Goal: Register for event/course

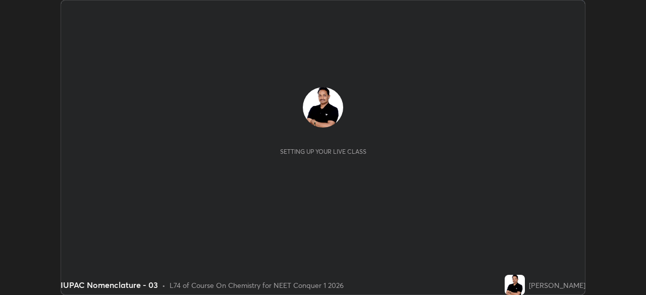
scroll to position [295, 645]
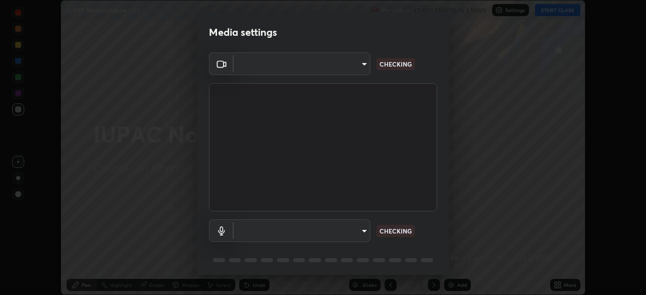
type input "1170694498857cb11788a0b7ae79d5cf1e08a6c331eb8d7031f90166f8fae325"
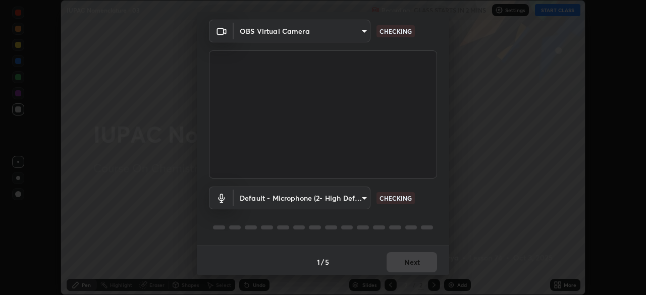
scroll to position [36, 0]
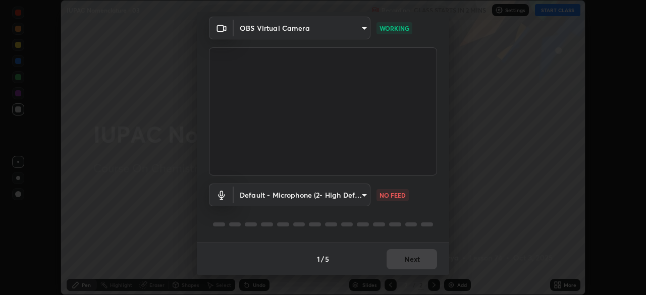
click at [333, 199] on body "Erase all IUPAC Nomenclature - 03 Recording CLASS STARTS IN 2 MINS Settings STA…" at bounding box center [323, 147] width 646 height 295
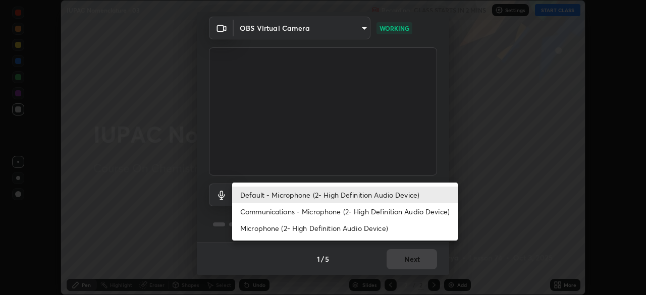
click at [319, 210] on li "Communications - Microphone (2- High Definition Audio Device)" at bounding box center [345, 211] width 226 height 17
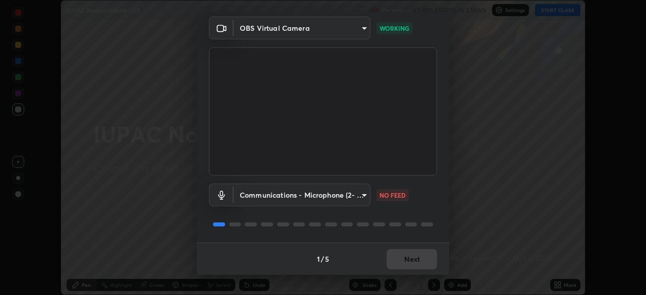
click at [313, 203] on body "Erase all IUPAC Nomenclature - 03 Recording CLASS STARTS IN 2 MINS Settings STA…" at bounding box center [323, 147] width 646 height 295
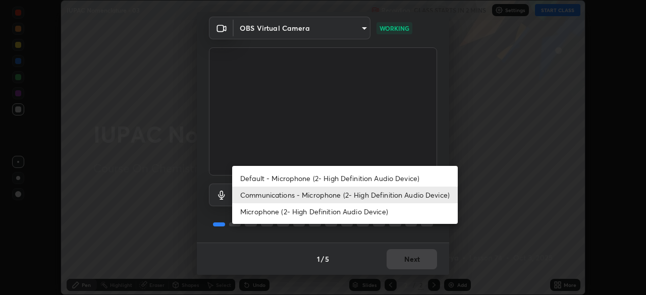
click at [308, 186] on li "Default - Microphone (2- High Definition Audio Device)" at bounding box center [345, 178] width 226 height 17
type input "default"
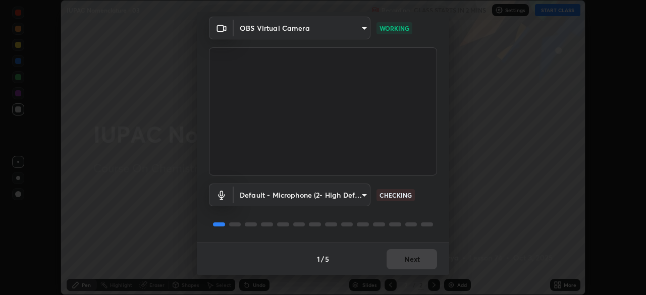
click at [302, 199] on body "Erase all IUPAC Nomenclature - 03 Recording CLASS STARTS IN 2 MINS Settings STA…" at bounding box center [323, 147] width 646 height 295
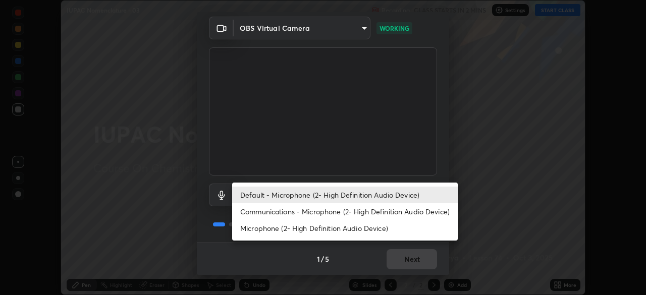
click at [306, 196] on li "Default - Microphone (2- High Definition Audio Device)" at bounding box center [345, 195] width 226 height 17
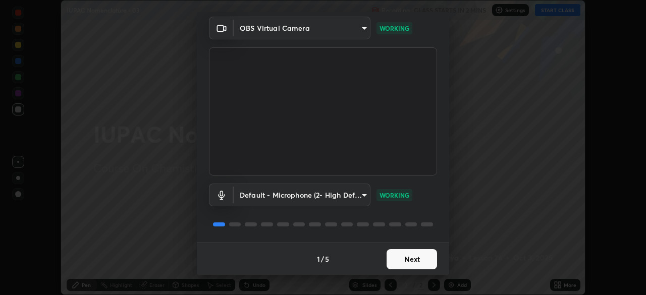
click at [395, 263] on button "Next" at bounding box center [412, 259] width 50 height 20
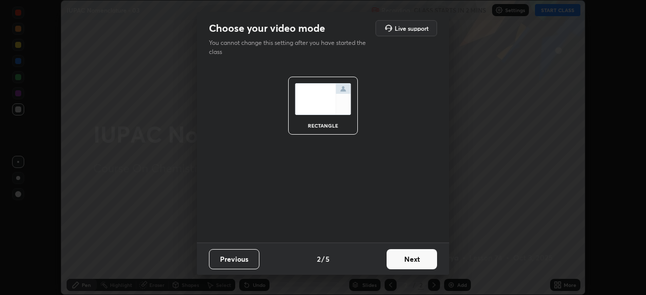
scroll to position [0, 0]
click at [406, 261] on button "Next" at bounding box center [412, 259] width 50 height 20
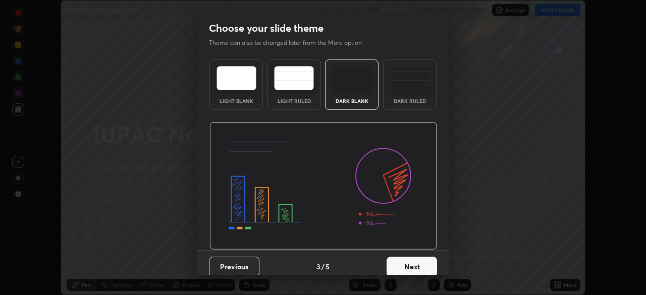
click at [415, 259] on button "Next" at bounding box center [412, 267] width 50 height 20
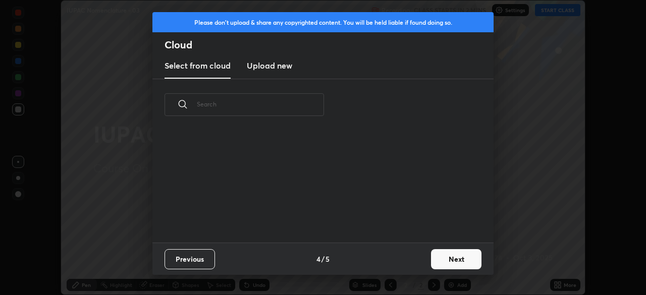
click at [425, 260] on div "Previous 4 / 5 Next" at bounding box center [322, 259] width 341 height 32
click at [440, 253] on button "Next" at bounding box center [456, 259] width 50 height 20
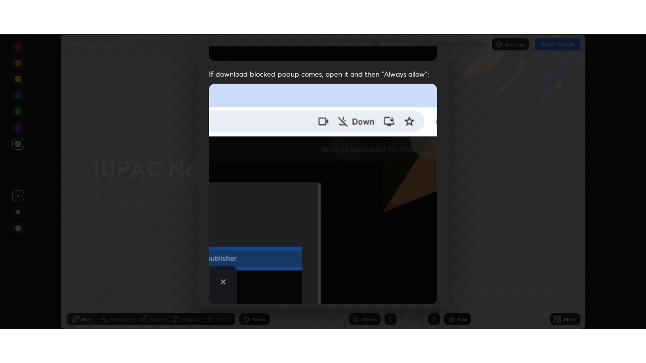
scroll to position [242, 0]
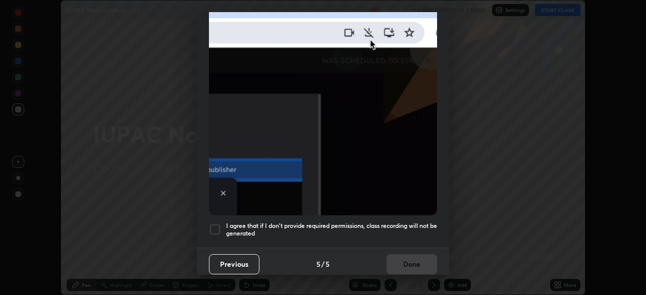
click at [398, 230] on h5 "I agree that if I don't provide required permissions, class recording will not …" at bounding box center [331, 230] width 211 height 16
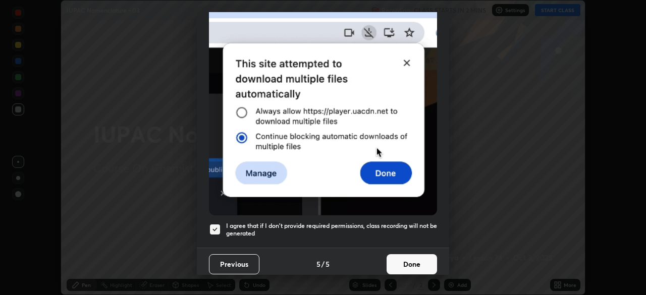
click at [400, 260] on button "Done" at bounding box center [412, 264] width 50 height 20
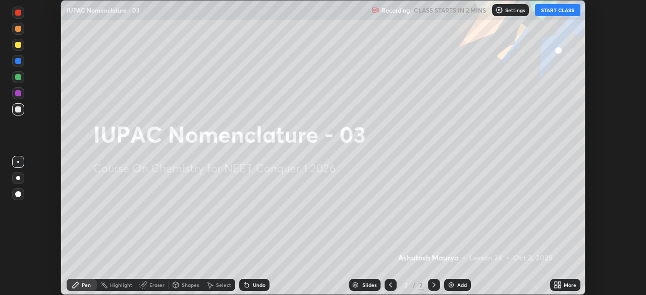
click at [556, 287] on icon at bounding box center [556, 287] width 3 height 3
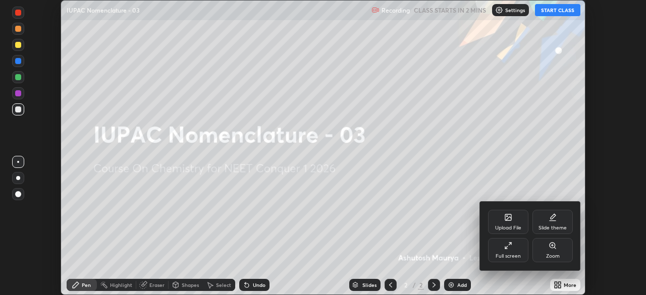
click at [509, 254] on div "Full screen" at bounding box center [508, 256] width 25 height 5
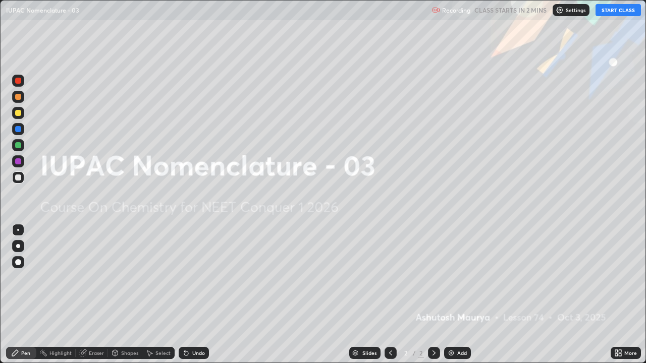
scroll to position [363, 646]
click at [624, 14] on button "START CLASS" at bounding box center [617, 10] width 45 height 12
click at [460, 295] on div "Add" at bounding box center [457, 353] width 27 height 12
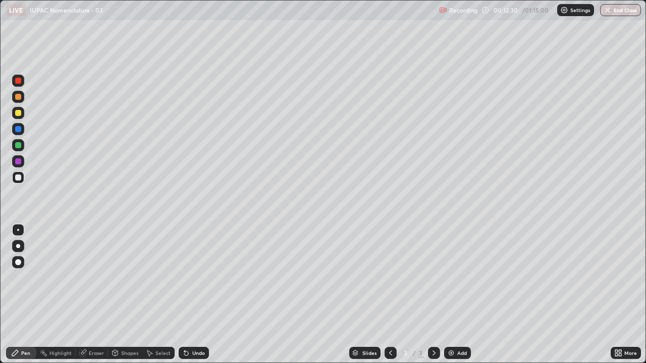
click at [18, 113] on div at bounding box center [18, 113] width 6 height 6
click at [22, 246] on div at bounding box center [18, 246] width 12 height 12
click at [18, 178] on div at bounding box center [18, 178] width 6 height 6
click at [19, 147] on div at bounding box center [18, 145] width 6 height 6
click at [18, 118] on div at bounding box center [18, 113] width 12 height 12
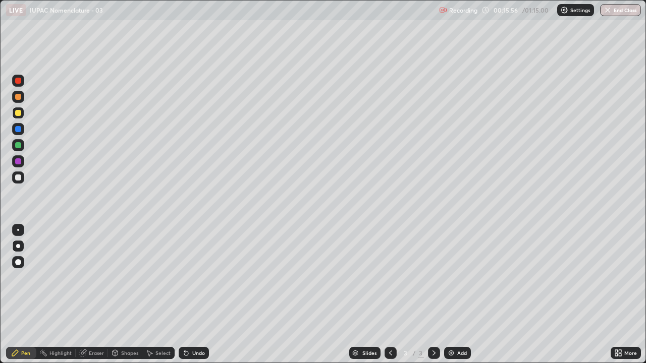
click at [20, 177] on div at bounding box center [18, 178] width 6 height 6
click at [451, 295] on img at bounding box center [451, 353] width 8 height 8
click at [19, 115] on div at bounding box center [18, 113] width 6 height 6
click at [20, 179] on div at bounding box center [18, 178] width 6 height 6
click at [18, 161] on div at bounding box center [18, 161] width 6 height 6
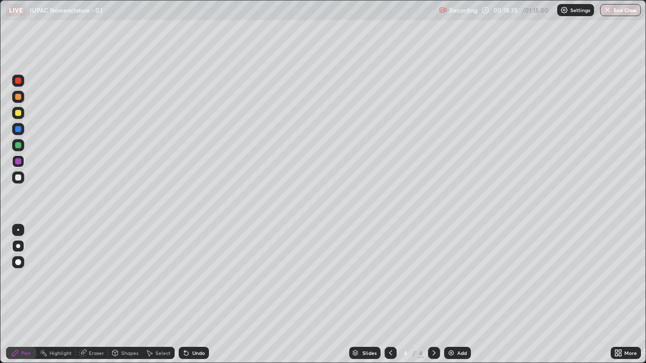
click at [19, 148] on div at bounding box center [18, 145] width 6 height 6
click at [18, 161] on div at bounding box center [18, 161] width 6 height 6
click at [21, 114] on div at bounding box center [18, 113] width 6 height 6
click at [20, 128] on div at bounding box center [18, 129] width 6 height 6
click at [20, 178] on div at bounding box center [18, 178] width 6 height 6
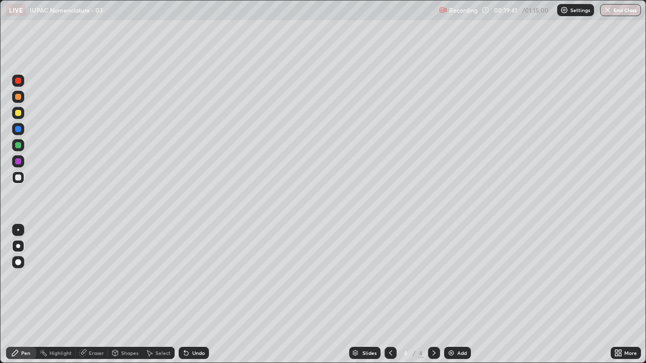
click at [19, 113] on div at bounding box center [18, 113] width 6 height 6
click at [20, 179] on div at bounding box center [18, 178] width 6 height 6
click at [195, 295] on div "Undo" at bounding box center [198, 353] width 13 height 5
click at [454, 295] on img at bounding box center [451, 353] width 8 height 8
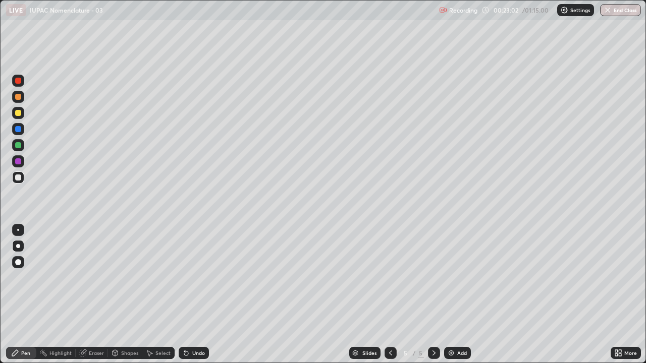
click at [18, 146] on div at bounding box center [18, 145] width 6 height 6
click at [22, 178] on div at bounding box center [18, 178] width 12 height 12
click at [197, 295] on div "Undo" at bounding box center [198, 353] width 13 height 5
click at [192, 295] on div "Undo" at bounding box center [198, 353] width 13 height 5
click at [458, 295] on div "Add" at bounding box center [462, 353] width 10 height 5
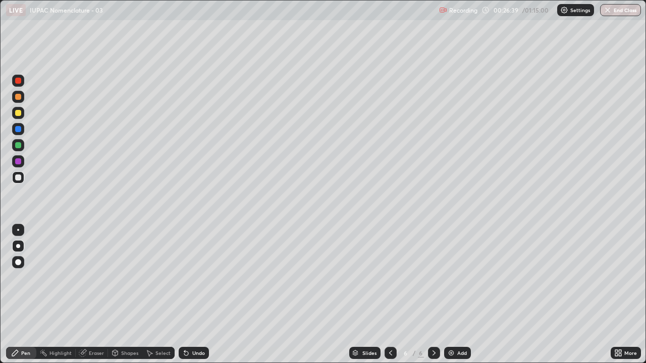
click at [19, 115] on div at bounding box center [18, 113] width 6 height 6
click at [193, 295] on div "Undo" at bounding box center [198, 353] width 13 height 5
click at [18, 178] on div at bounding box center [18, 178] width 6 height 6
click at [451, 295] on img at bounding box center [451, 353] width 8 height 8
click at [18, 114] on div at bounding box center [18, 113] width 6 height 6
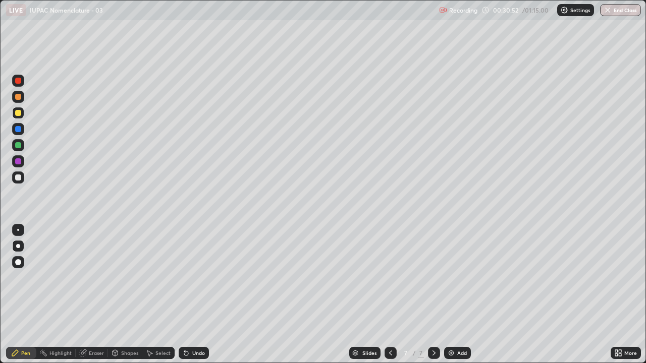
click at [192, 295] on div "Undo" at bounding box center [194, 353] width 30 height 12
click at [16, 148] on div at bounding box center [18, 145] width 6 height 6
click at [17, 178] on div at bounding box center [18, 178] width 6 height 6
click at [196, 295] on div "Undo" at bounding box center [198, 353] width 13 height 5
click at [14, 149] on div at bounding box center [18, 145] width 12 height 12
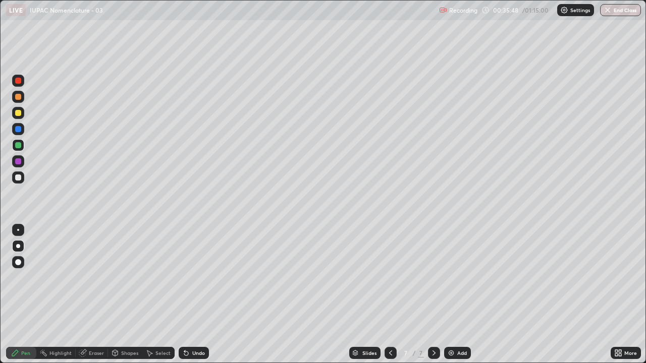
click at [21, 163] on div at bounding box center [18, 161] width 6 height 6
click at [204, 295] on div "Undo" at bounding box center [194, 353] width 30 height 12
click at [201, 295] on div "Undo" at bounding box center [198, 353] width 13 height 5
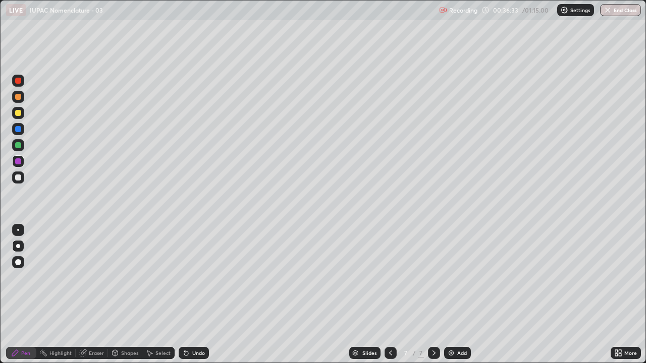
click at [200, 295] on div "Undo" at bounding box center [198, 353] width 13 height 5
click at [452, 295] on img at bounding box center [451, 353] width 8 height 8
click at [387, 295] on div at bounding box center [391, 353] width 12 height 12
click at [433, 295] on icon at bounding box center [434, 353] width 8 height 8
click at [19, 178] on div at bounding box center [18, 178] width 6 height 6
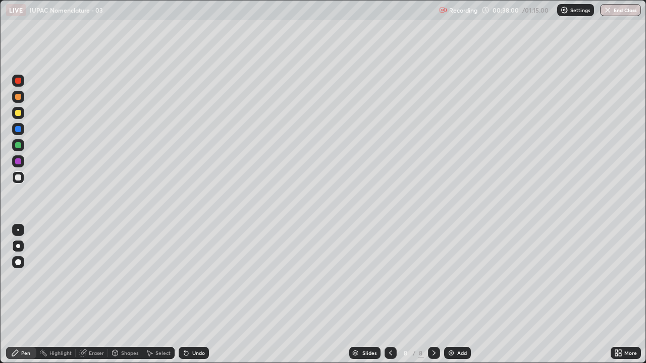
click at [89, 295] on div "Eraser" at bounding box center [96, 353] width 15 height 5
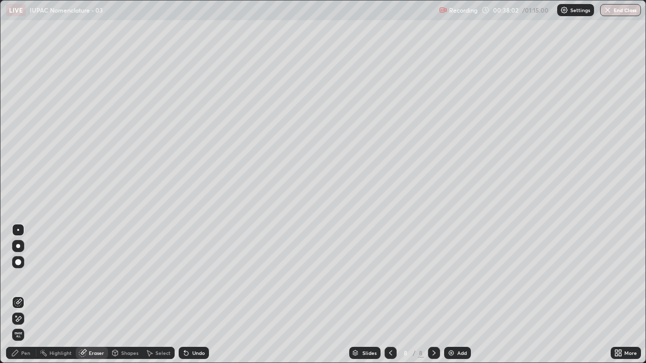
click at [27, 295] on div "Pen" at bounding box center [21, 353] width 30 height 12
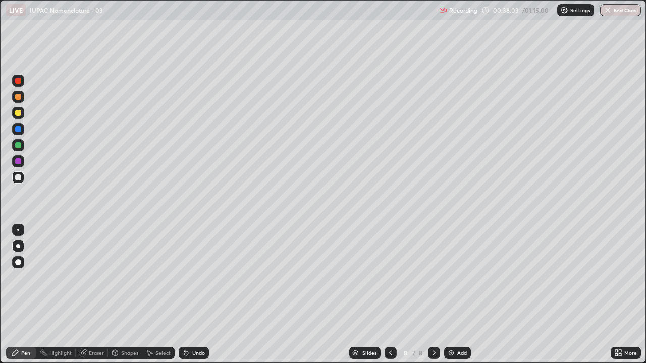
click at [19, 161] on div at bounding box center [18, 161] width 6 height 6
click at [192, 295] on div "Undo" at bounding box center [198, 353] width 13 height 5
click at [189, 295] on div "Undo" at bounding box center [194, 353] width 30 height 12
click at [190, 295] on div "Undo" at bounding box center [194, 353] width 30 height 12
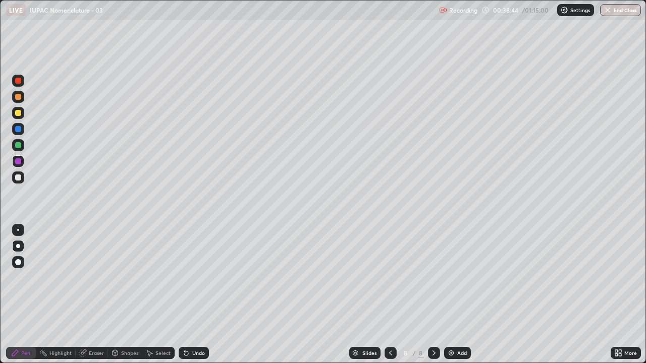
click at [186, 295] on icon at bounding box center [186, 354] width 4 height 4
click at [185, 295] on icon at bounding box center [186, 354] width 4 height 4
click at [20, 179] on div at bounding box center [18, 178] width 6 height 6
click at [95, 295] on div "Eraser" at bounding box center [96, 353] width 15 height 5
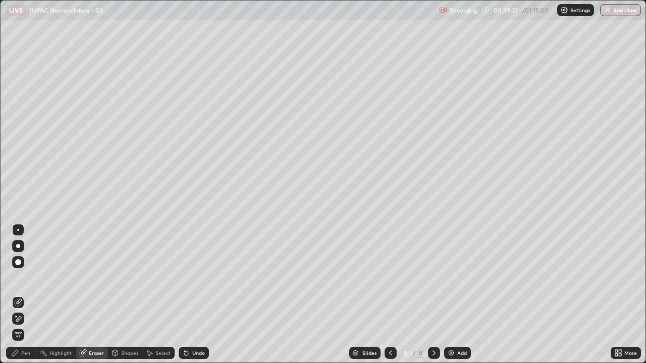
click at [24, 295] on div "Pen" at bounding box center [25, 353] width 9 height 5
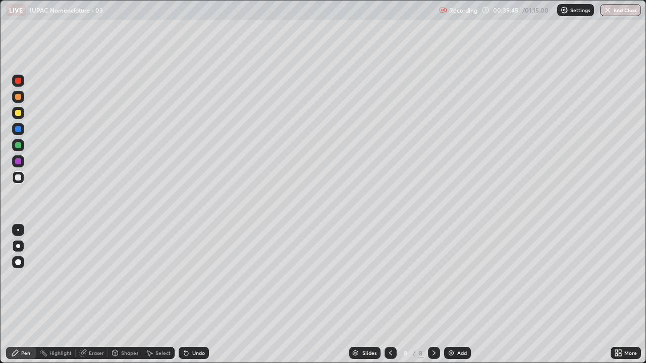
click at [454, 295] on div "Add" at bounding box center [457, 353] width 27 height 12
click at [20, 114] on div at bounding box center [18, 113] width 6 height 6
click at [199, 295] on div "Undo" at bounding box center [194, 353] width 30 height 12
click at [19, 179] on div at bounding box center [18, 178] width 6 height 6
click at [22, 147] on div at bounding box center [18, 145] width 12 height 12
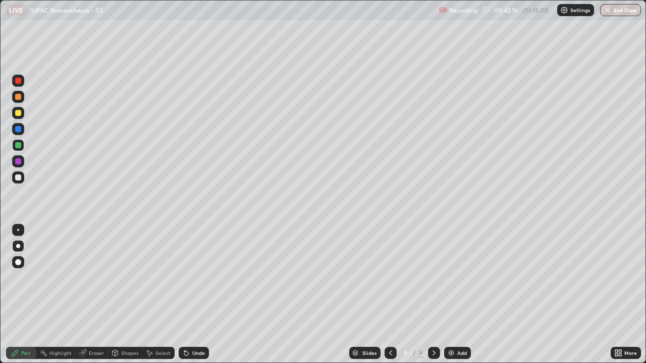
click at [16, 178] on div at bounding box center [18, 178] width 6 height 6
click at [192, 295] on div "Undo" at bounding box center [198, 353] width 13 height 5
click at [194, 295] on div "Undo" at bounding box center [198, 353] width 13 height 5
click at [391, 295] on icon at bounding box center [391, 353] width 8 height 8
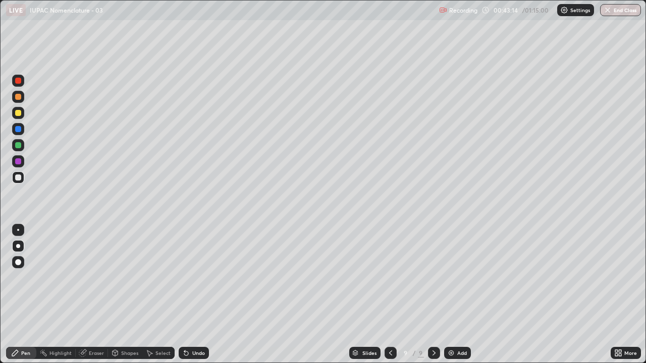
click at [390, 295] on icon at bounding box center [390, 353] width 3 height 5
click at [390, 295] on icon at bounding box center [391, 353] width 8 height 8
click at [389, 295] on icon at bounding box center [391, 353] width 8 height 8
click at [393, 295] on icon at bounding box center [391, 353] width 8 height 8
click at [394, 295] on div at bounding box center [391, 353] width 12 height 12
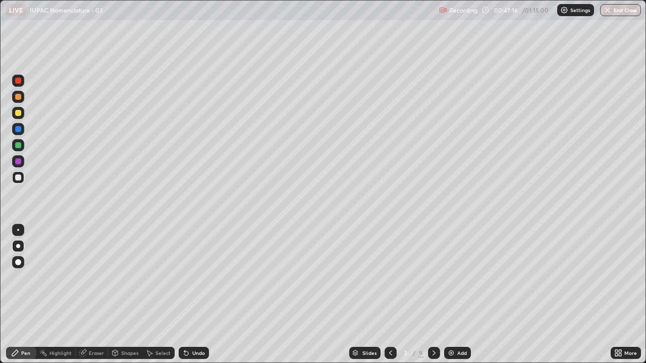
click at [433, 295] on icon at bounding box center [434, 353] width 8 height 8
click at [433, 295] on div at bounding box center [434, 353] width 12 height 12
click at [432, 295] on icon at bounding box center [433, 353] width 3 height 5
click at [390, 295] on icon at bounding box center [391, 353] width 8 height 8
click at [445, 295] on div "Add" at bounding box center [457, 353] width 27 height 12
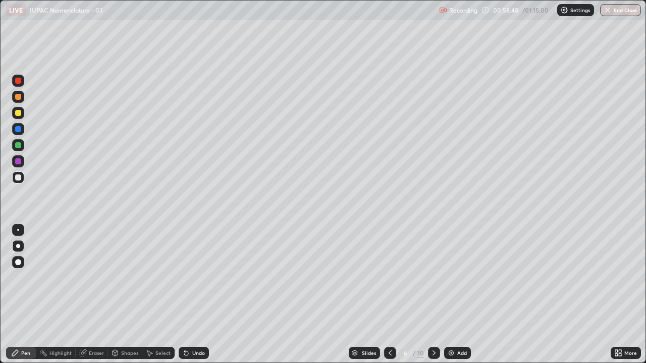
click at [389, 295] on icon at bounding box center [390, 353] width 8 height 8
click at [434, 295] on icon at bounding box center [434, 353] width 8 height 8
click at [433, 295] on icon at bounding box center [434, 353] width 8 height 8
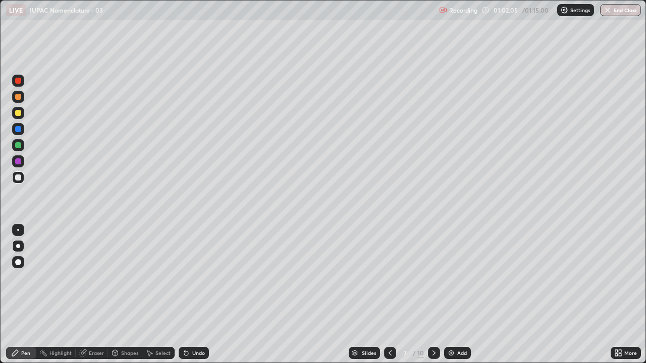
click at [433, 295] on icon at bounding box center [434, 353] width 8 height 8
click at [433, 295] on icon at bounding box center [433, 353] width 3 height 5
click at [390, 295] on icon at bounding box center [390, 353] width 8 height 8
click at [389, 295] on icon at bounding box center [390, 353] width 3 height 5
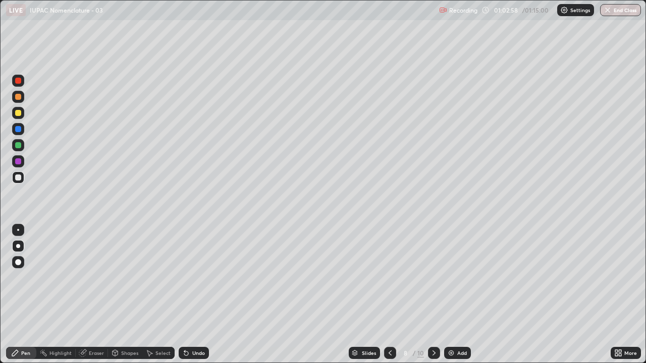
click at [389, 295] on icon at bounding box center [390, 353] width 8 height 8
click at [433, 295] on icon at bounding box center [434, 353] width 8 height 8
click at [453, 295] on div "Add" at bounding box center [457, 353] width 27 height 12
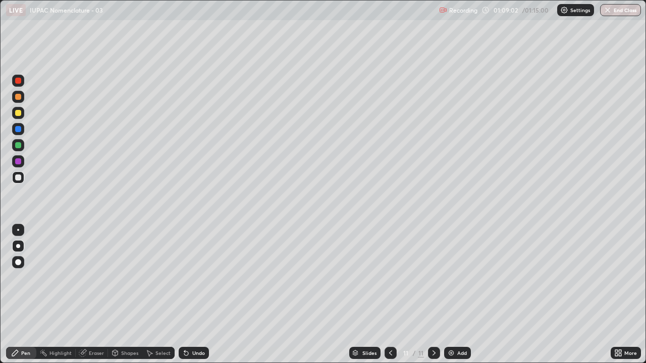
click at [392, 295] on icon at bounding box center [391, 353] width 8 height 8
click at [391, 295] on div at bounding box center [391, 353] width 12 height 12
click at [390, 295] on icon at bounding box center [391, 353] width 8 height 8
click at [433, 295] on icon at bounding box center [434, 353] width 8 height 8
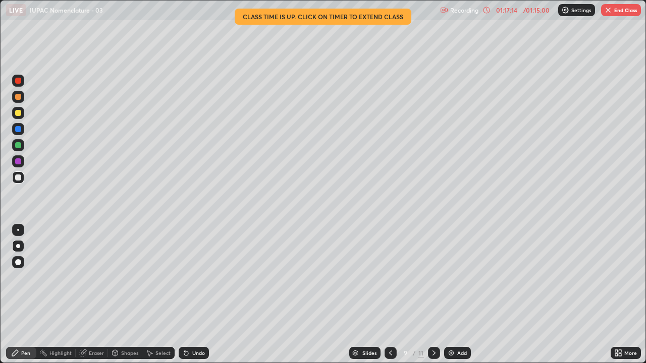
click at [433, 295] on icon at bounding box center [434, 353] width 8 height 8
click at [391, 295] on icon at bounding box center [391, 353] width 8 height 8
click at [438, 295] on div at bounding box center [434, 353] width 12 height 12
click at [392, 295] on div at bounding box center [391, 353] width 12 height 20
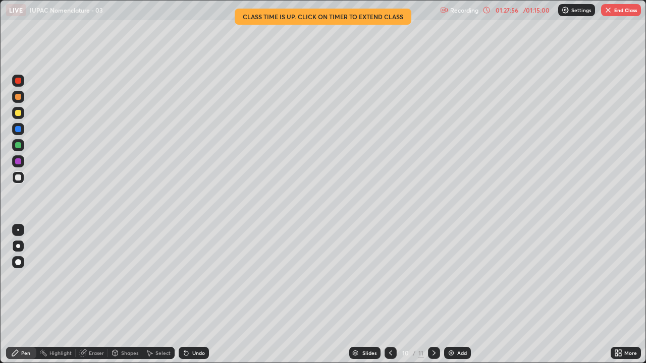
click at [433, 295] on icon at bounding box center [434, 353] width 8 height 8
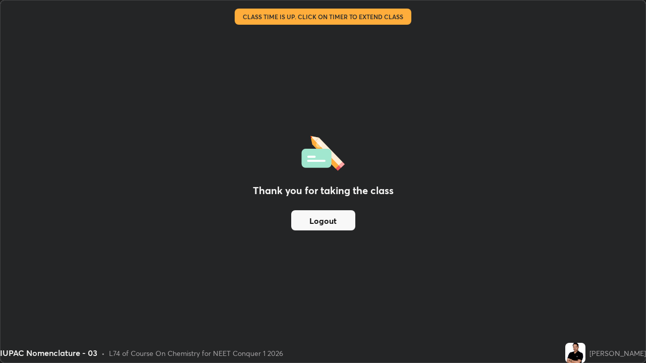
click at [330, 222] on button "Logout" at bounding box center [323, 220] width 64 height 20
click at [324, 225] on button "Logout" at bounding box center [323, 220] width 64 height 20
click at [324, 226] on button "Logout" at bounding box center [323, 220] width 64 height 20
